Goal: Task Accomplishment & Management: Complete application form

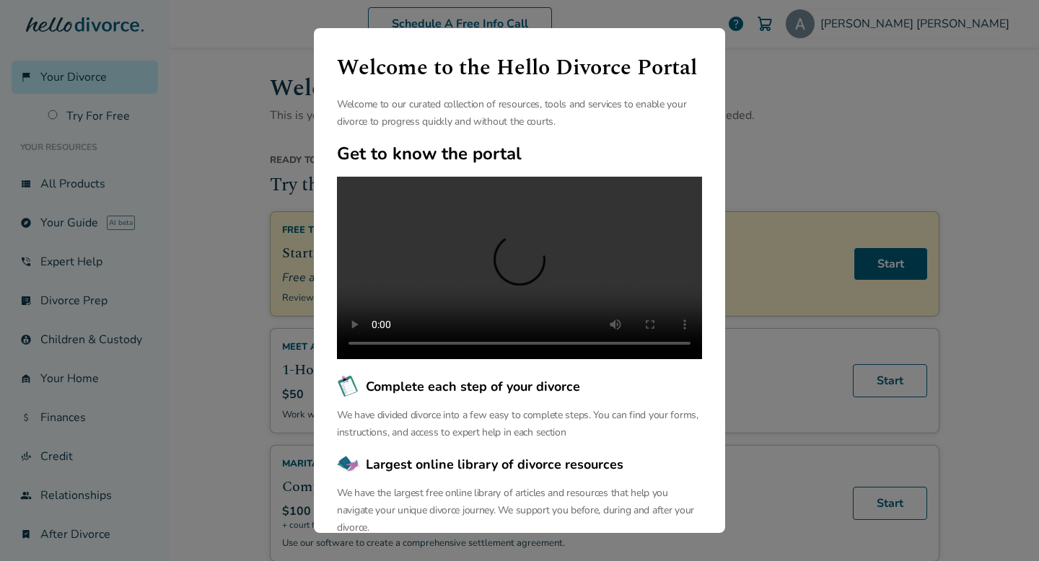
scroll to position [92, 0]
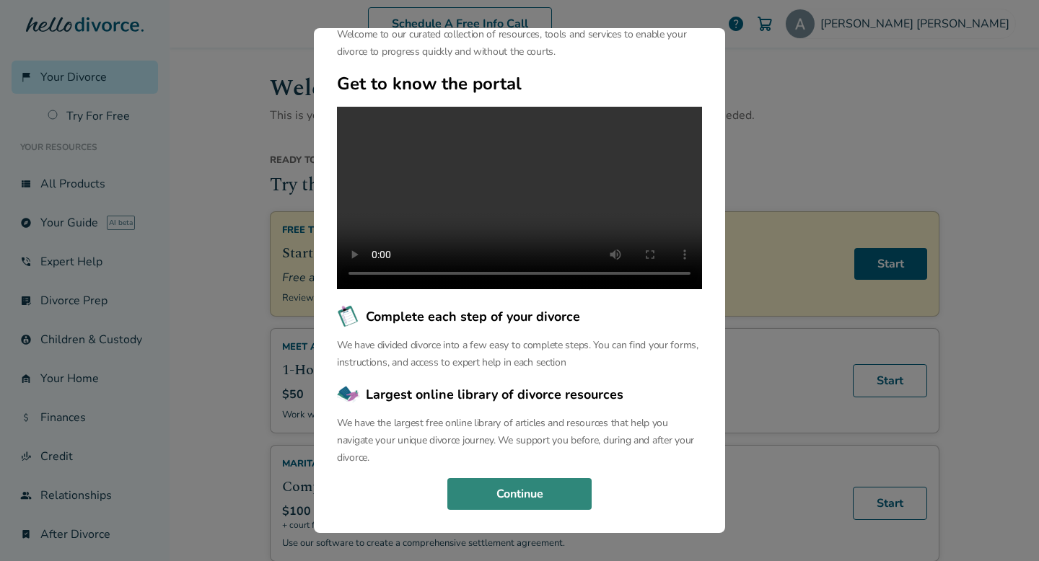
click at [501, 489] on button "Continue" at bounding box center [519, 494] width 144 height 32
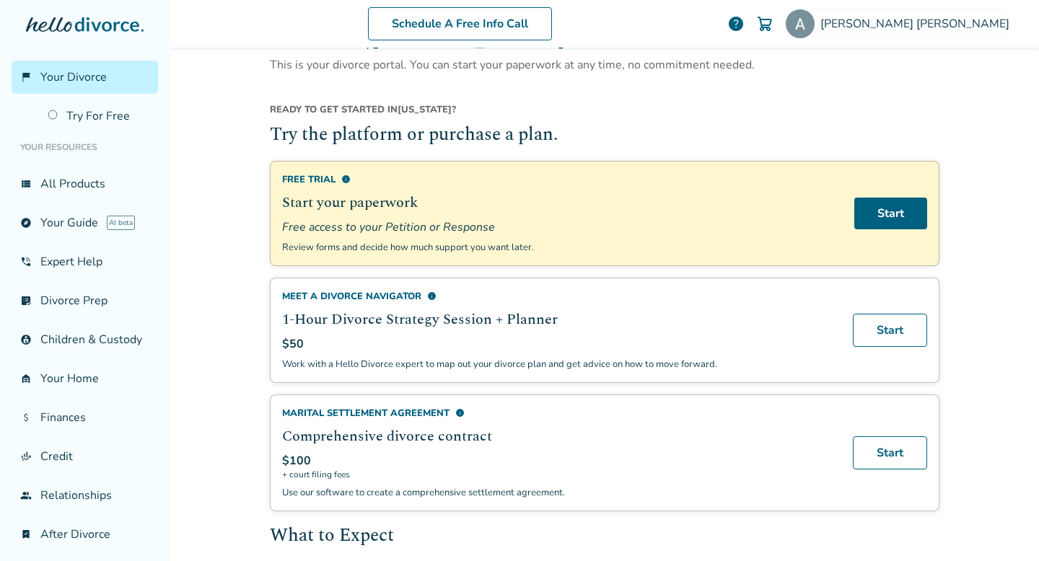
scroll to position [60, 0]
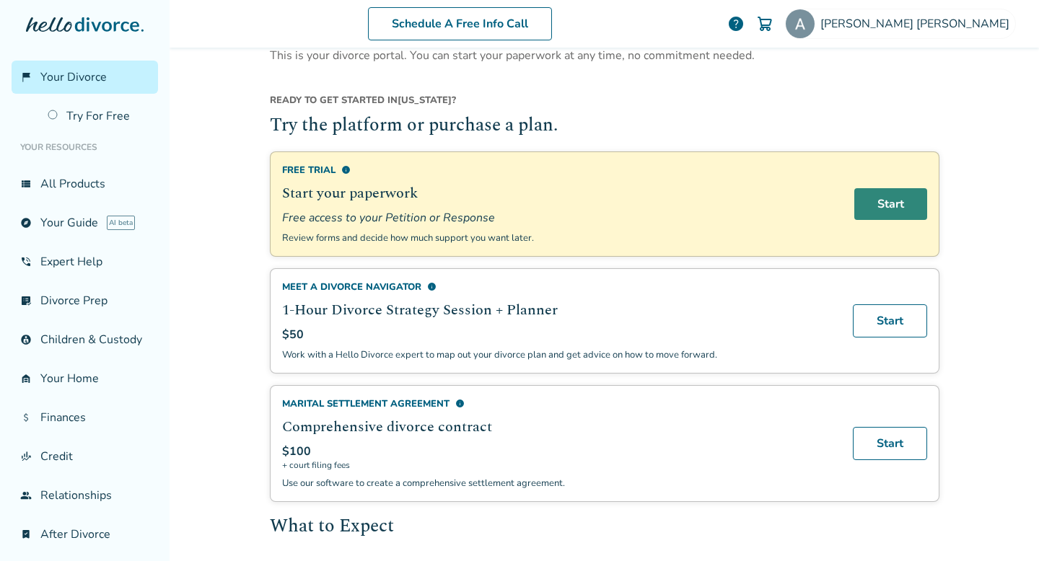
click at [904, 206] on link "Start" at bounding box center [890, 204] width 73 height 32
